Goal: Task Accomplishment & Management: Manage account settings

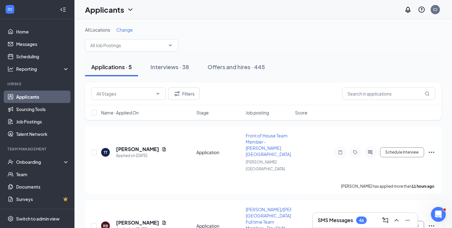
click at [255, 111] on span "Job posting" at bounding box center [257, 113] width 23 height 6
click at [180, 68] on div "Interviews · 38" at bounding box center [169, 67] width 38 height 8
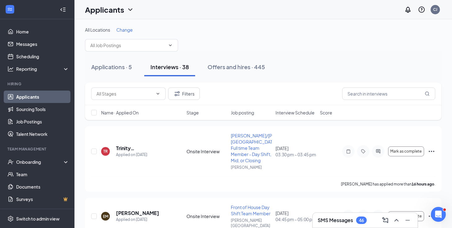
click at [290, 115] on span "Interview Schedule" at bounding box center [294, 113] width 39 height 6
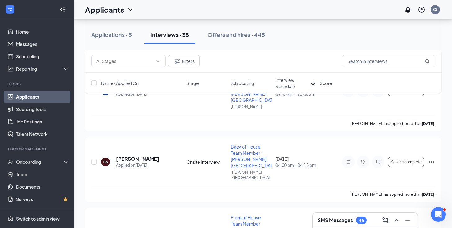
scroll to position [630, 0]
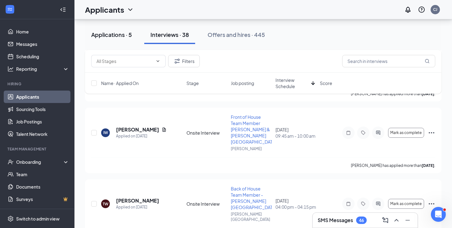
click at [121, 37] on div "Applications · 5" at bounding box center [111, 35] width 41 height 8
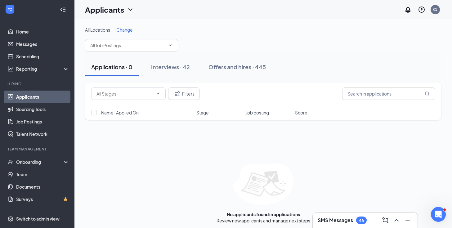
click at [294, 0] on div "Applicants CJ" at bounding box center [263, 9] width 378 height 19
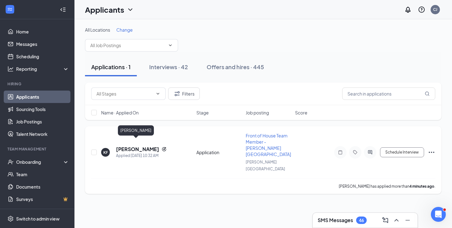
click at [132, 146] on h5 "Khyler Fuller" at bounding box center [137, 149] width 43 height 7
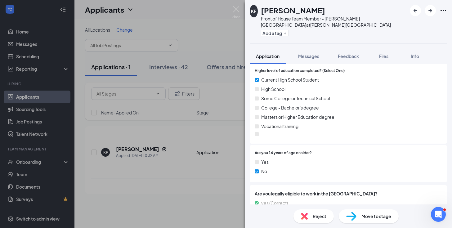
scroll to position [570, 0]
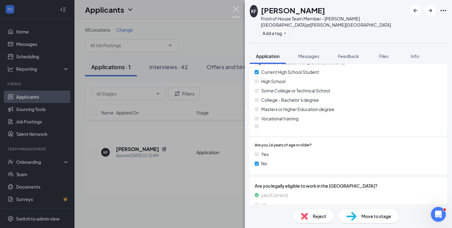
click at [233, 14] on img at bounding box center [236, 12] width 8 height 12
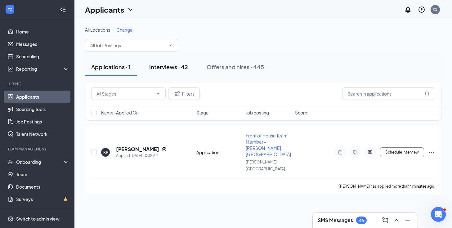
click at [190, 68] on button "Interviews · 42" at bounding box center [168, 67] width 51 height 19
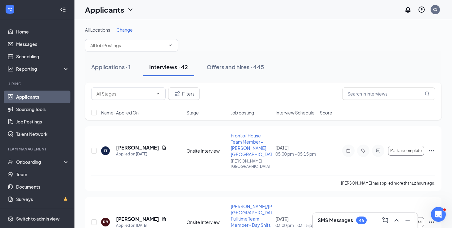
click at [286, 115] on span "Interview Schedule" at bounding box center [294, 113] width 39 height 6
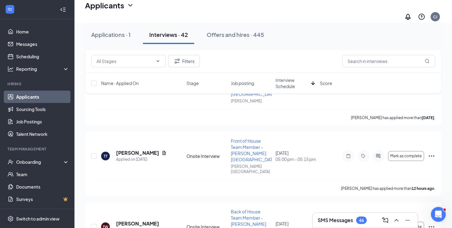
scroll to position [800, 0]
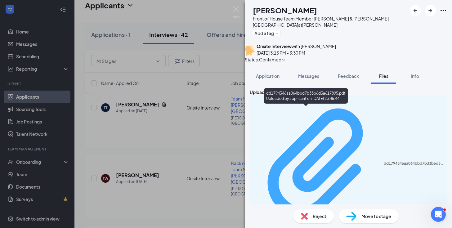
click at [306, 228] on div "Uploaded by applicant on Sep 13, 2025 at 23:45:44" at bounding box center [307, 232] width 93 height 5
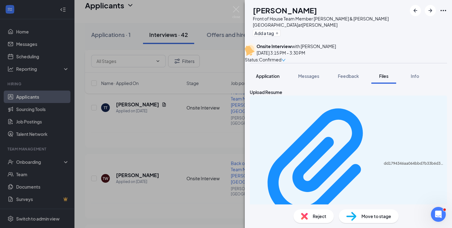
click at [279, 78] on span "Application" at bounding box center [268, 76] width 24 height 6
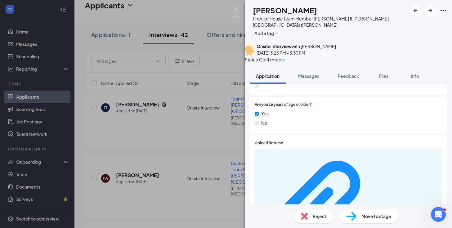
scroll to position [619, 0]
click at [286, 149] on div "dd1794346aa064bbd7b33b6d3a617895.pdf" at bounding box center [348, 213] width 187 height 128
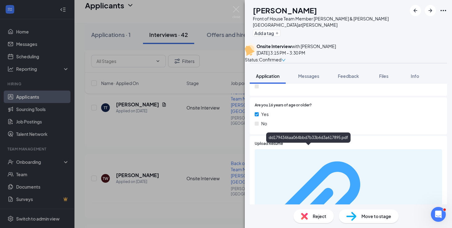
click at [380, 210] on div "dd1794346aa064bbd7b33b6d3a617895.pdf" at bounding box center [409, 212] width 59 height 5
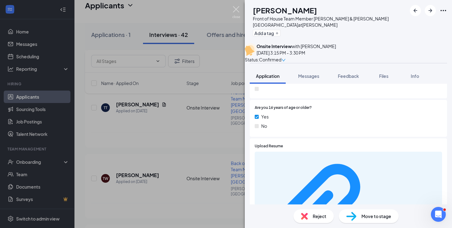
click at [239, 9] on img at bounding box center [236, 12] width 8 height 12
